Goal: Task Accomplishment & Management: Use online tool/utility

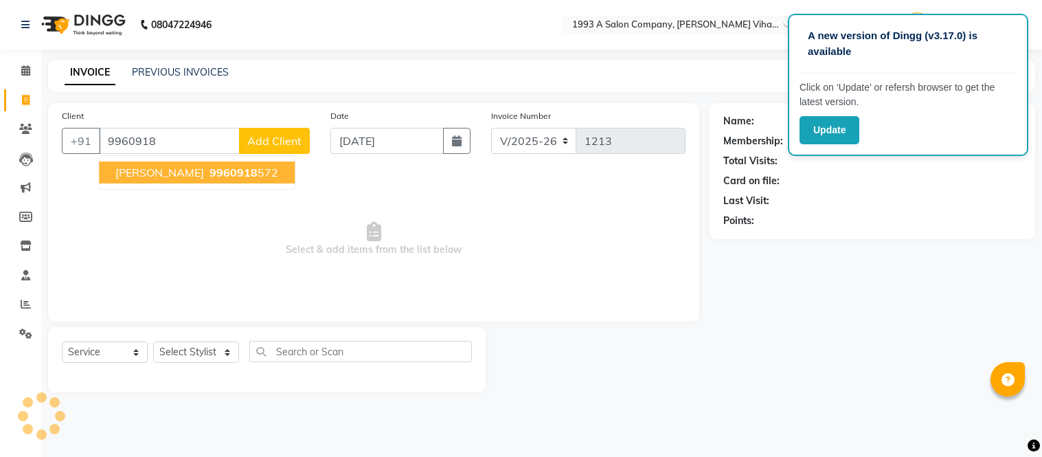
select select "4955"
select select "service"
click at [149, 177] on span "[PERSON_NAME]" at bounding box center [159, 173] width 89 height 14
type input "9960918572"
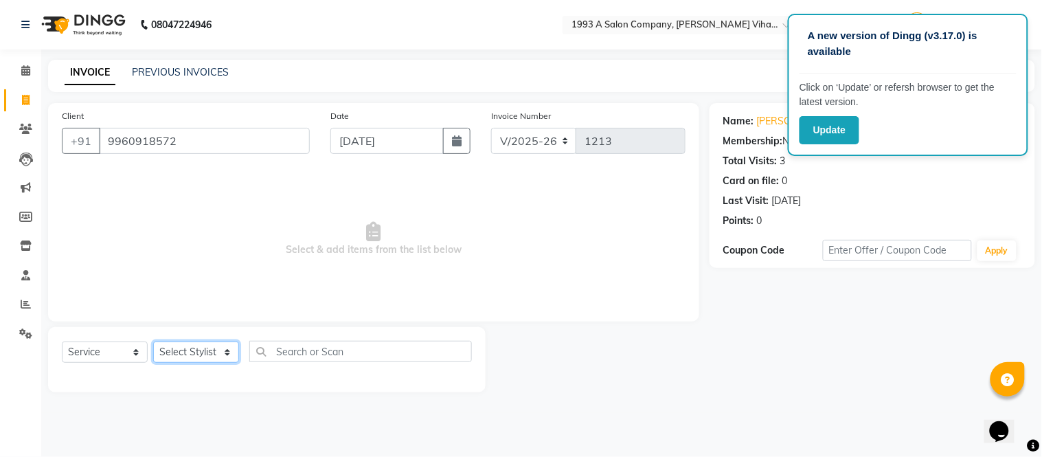
click at [228, 358] on select "Select Stylist [PERSON_NAME] Bhakti [PERSON_NAME] [PERSON_NAME] [PERSON_NAME] […" at bounding box center [196, 351] width 86 height 21
select select "59137"
click at [153, 342] on select "Select Stylist [PERSON_NAME] Bhakti [PERSON_NAME] [PERSON_NAME] [PERSON_NAME] […" at bounding box center [196, 351] width 86 height 21
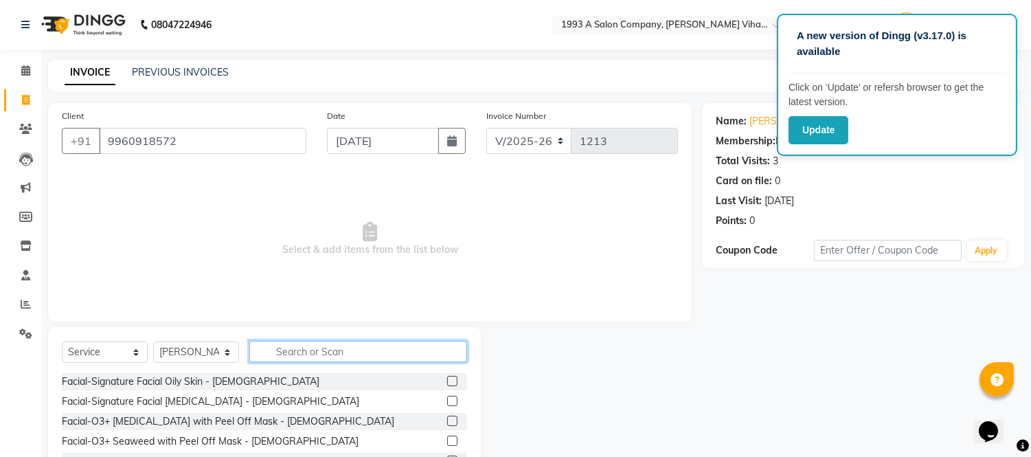
click at [277, 351] on input "text" at bounding box center [358, 351] width 218 height 21
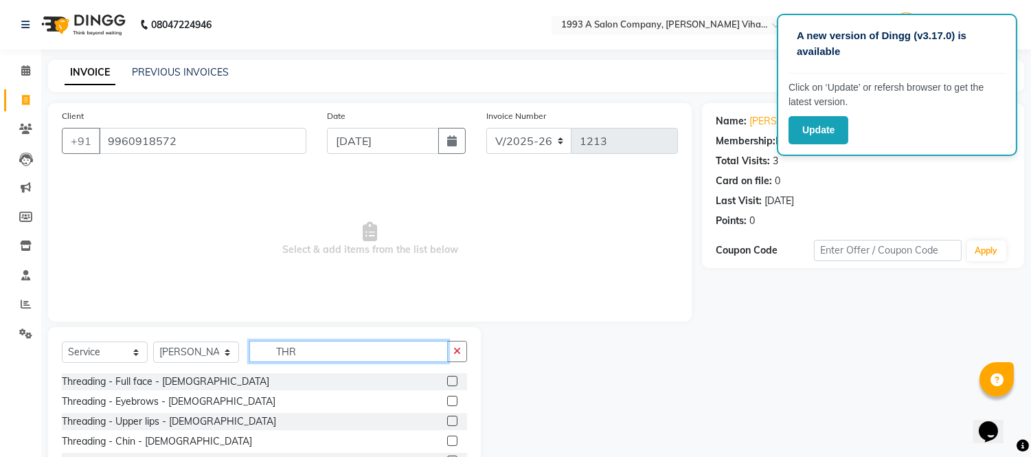
type input "THR"
click at [447, 401] on label at bounding box center [452, 401] width 10 height 10
click at [447, 401] on input "checkbox" at bounding box center [451, 401] width 9 height 9
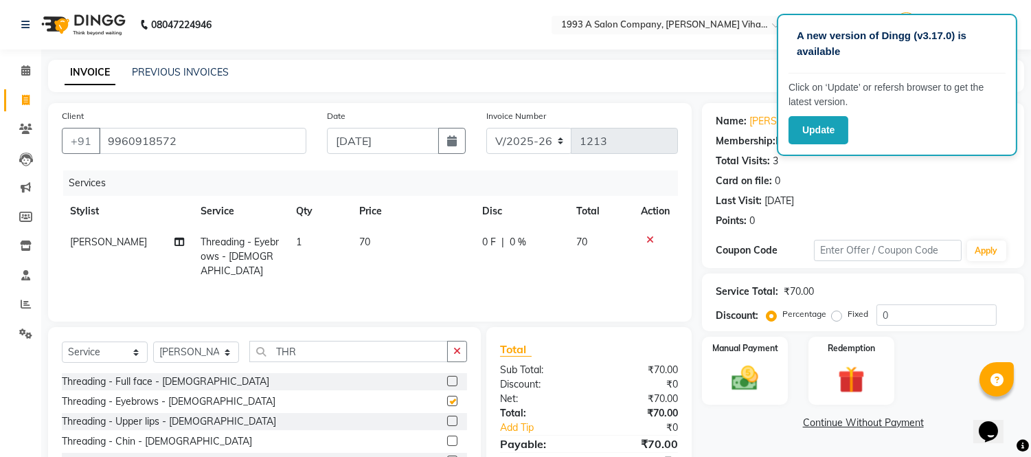
checkbox input "false"
click at [447, 420] on label at bounding box center [452, 421] width 10 height 10
click at [447, 420] on input "checkbox" at bounding box center [451, 421] width 9 height 9
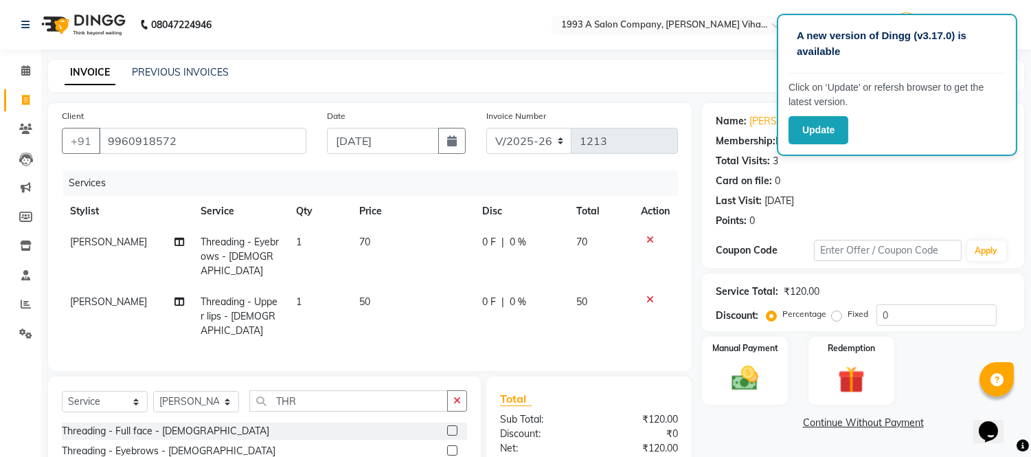
checkbox input "false"
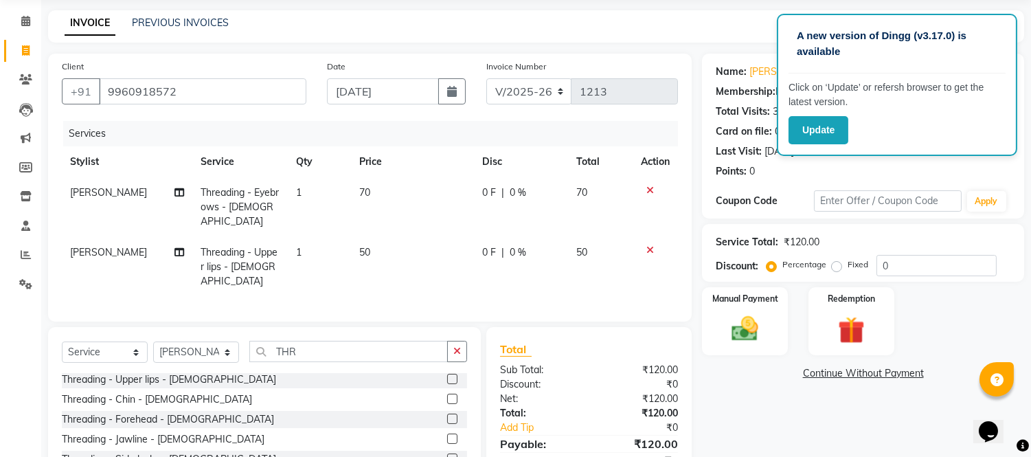
scroll to position [76, 0]
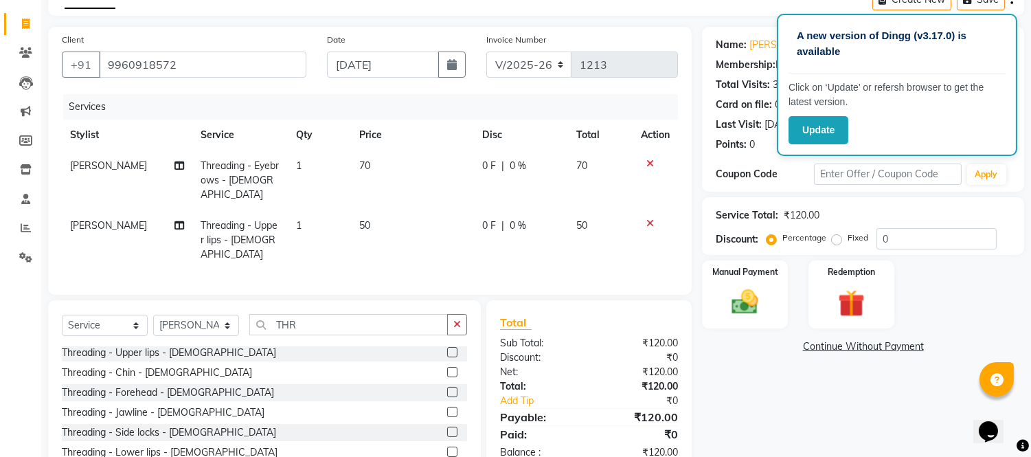
click at [447, 387] on label at bounding box center [452, 392] width 10 height 10
click at [447, 388] on input "checkbox" at bounding box center [451, 392] width 9 height 9
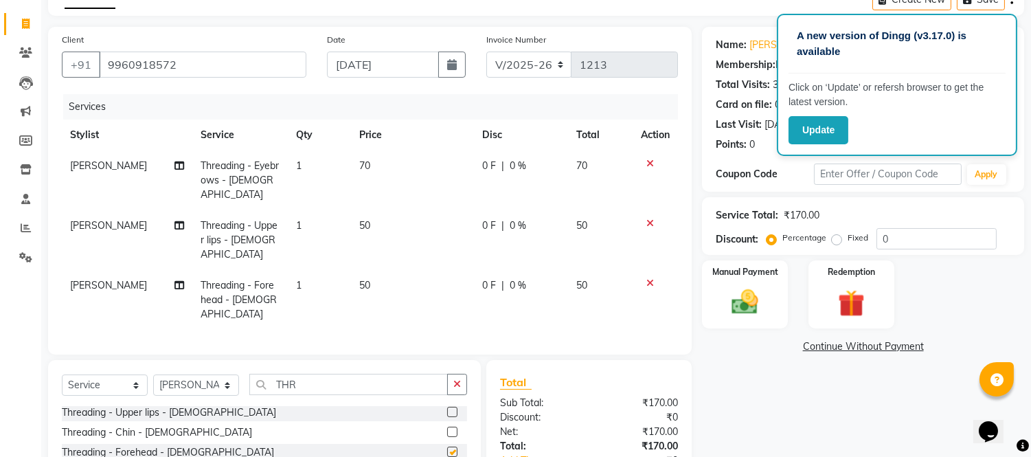
checkbox input "false"
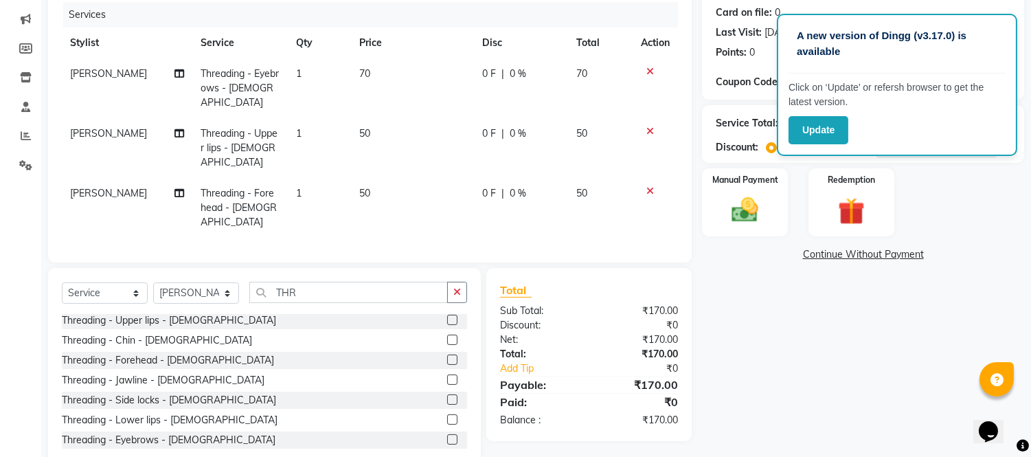
scroll to position [170, 0]
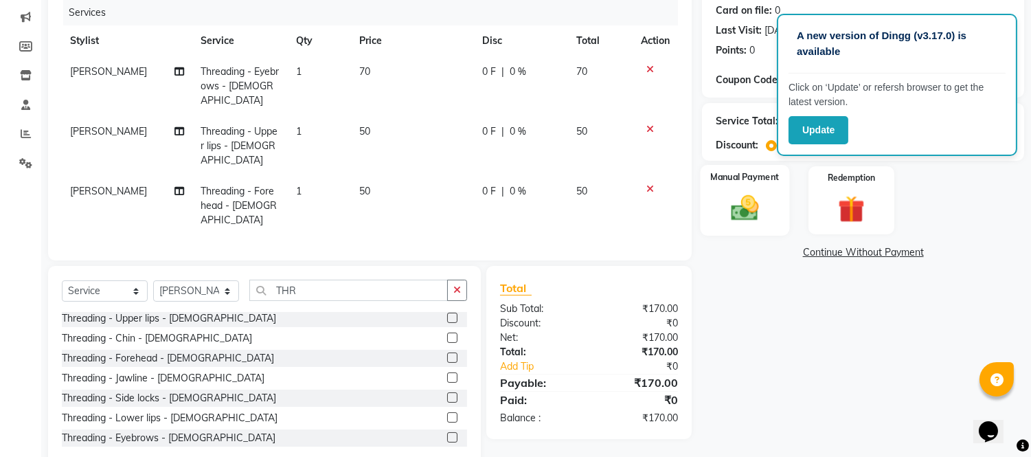
click at [753, 209] on img at bounding box center [745, 208] width 45 height 32
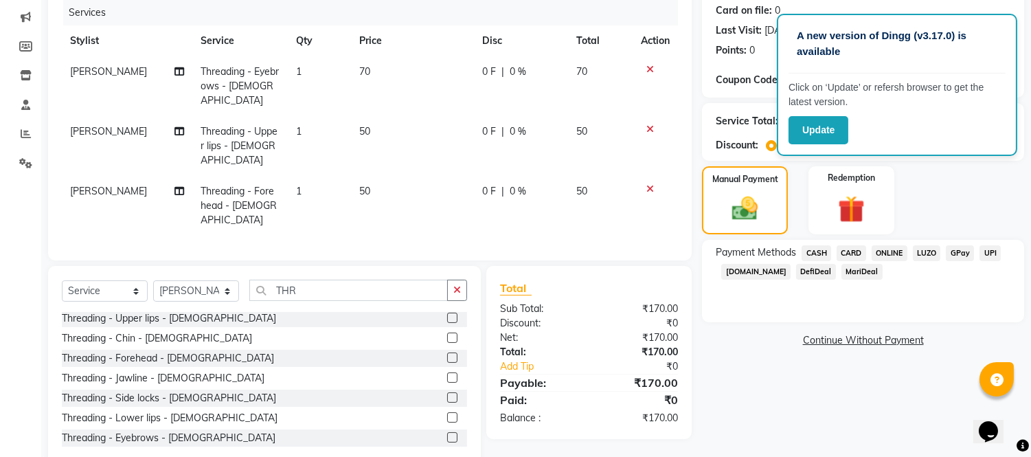
click at [889, 256] on span "ONLINE" at bounding box center [890, 253] width 36 height 16
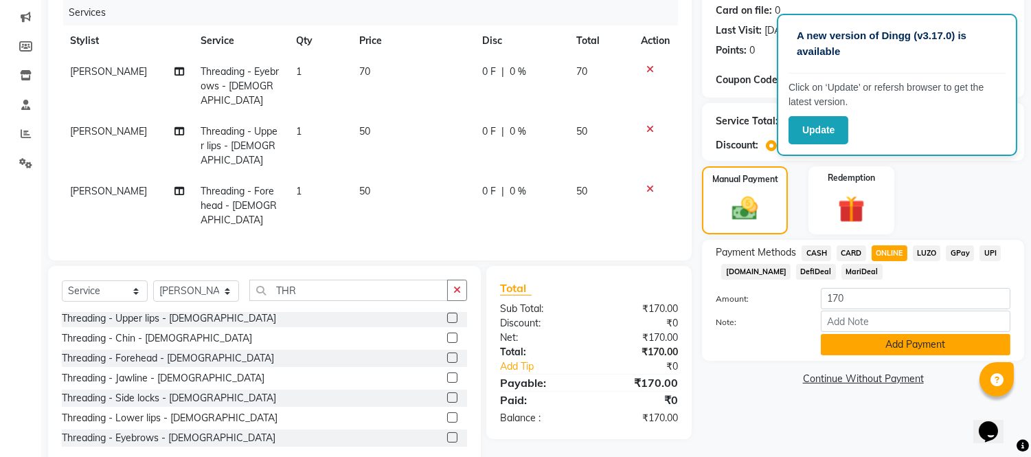
click at [877, 348] on button "Add Payment" at bounding box center [916, 344] width 190 height 21
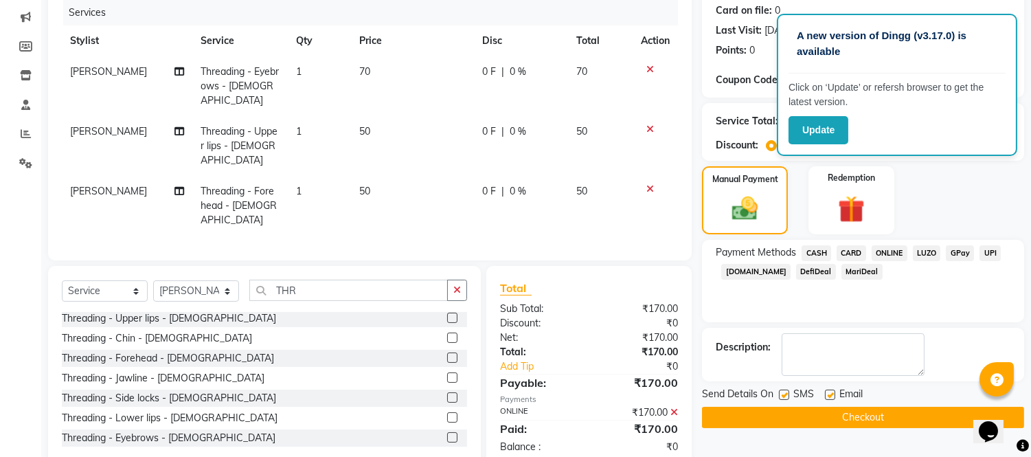
click at [787, 394] on label at bounding box center [784, 394] width 10 height 10
click at [787, 394] on input "checkbox" at bounding box center [783, 395] width 9 height 9
checkbox input "false"
click at [833, 389] on label at bounding box center [830, 394] width 10 height 10
click at [833, 391] on input "checkbox" at bounding box center [829, 395] width 9 height 9
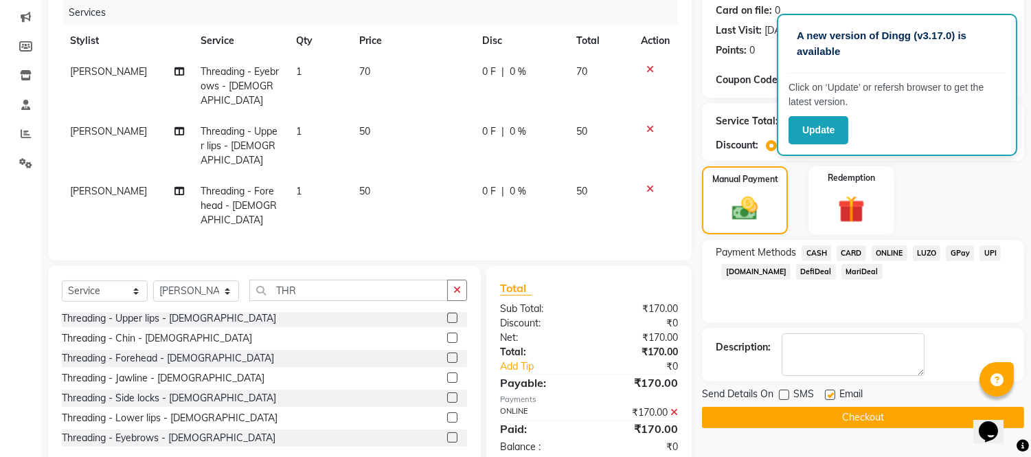
checkbox input "false"
click at [826, 422] on button "Checkout" at bounding box center [863, 417] width 322 height 21
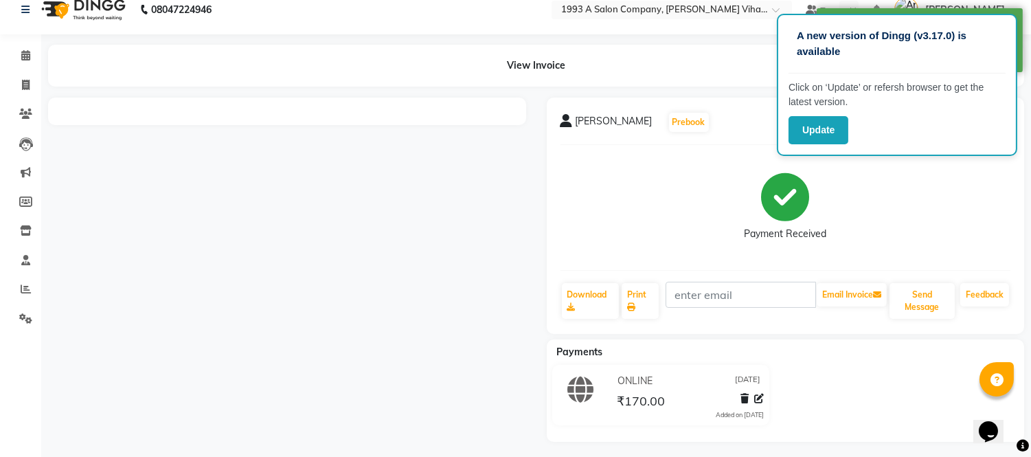
scroll to position [19, 0]
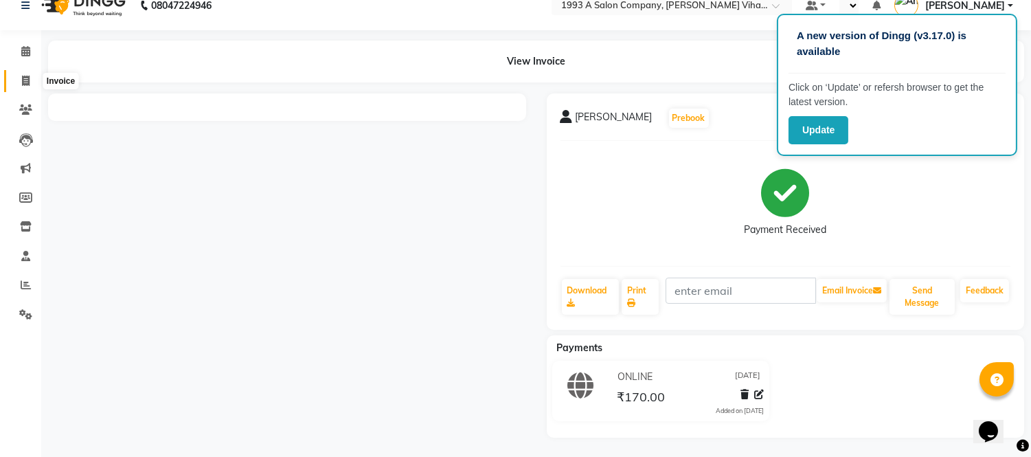
click at [26, 80] on icon at bounding box center [26, 81] width 8 height 10
select select "4955"
select select "service"
